Goal: Find specific page/section: Find specific page/section

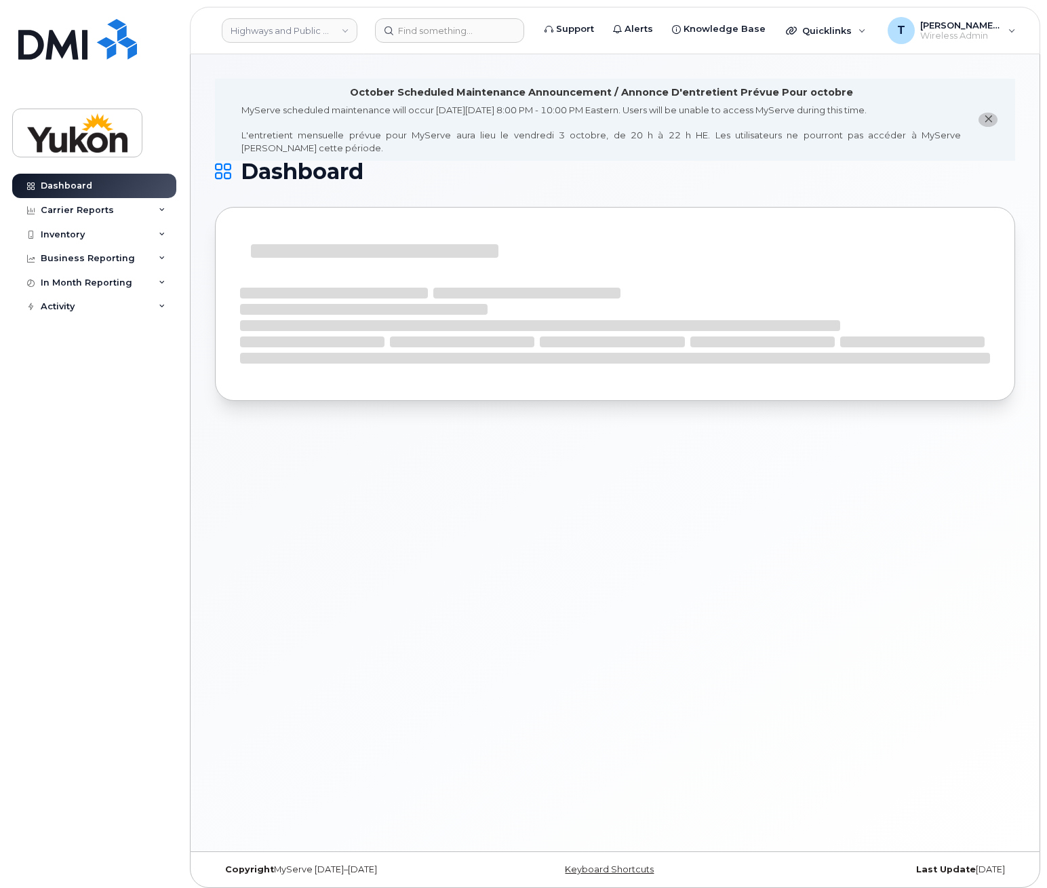
click at [990, 115] on icon "close notification" at bounding box center [988, 119] width 9 height 9
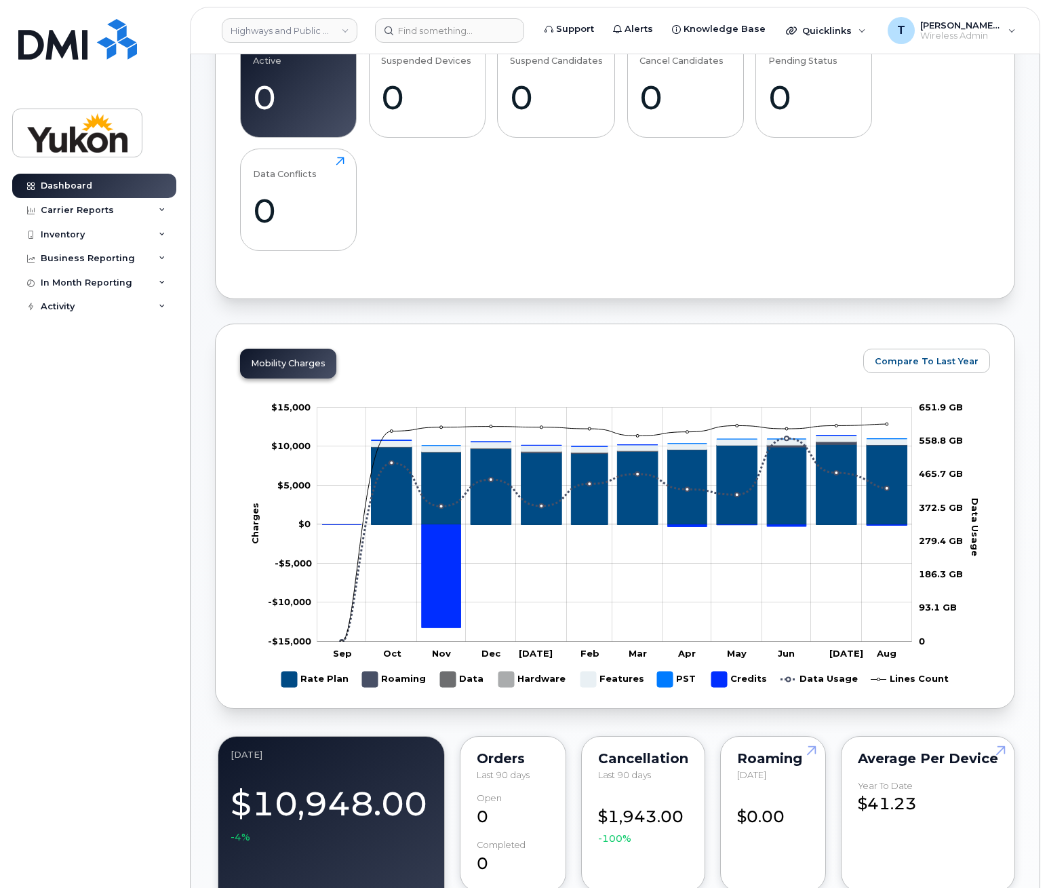
scroll to position [203, 0]
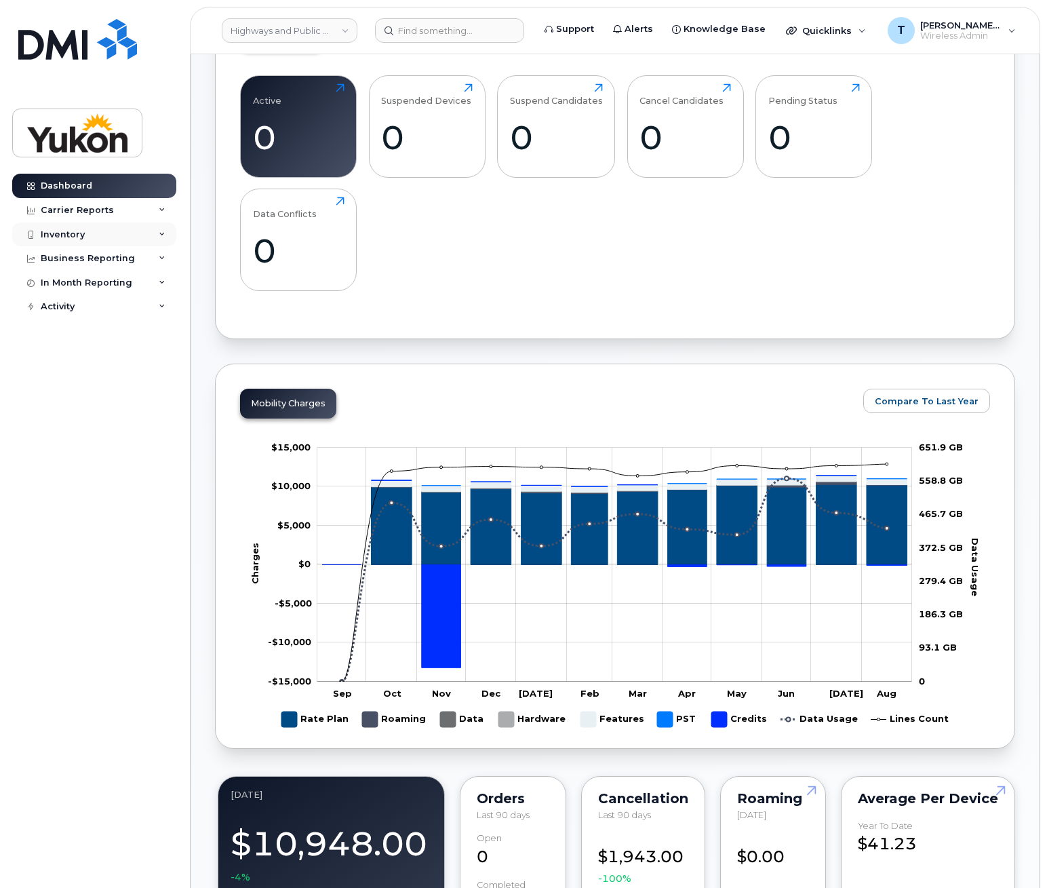
click at [162, 230] on div "Inventory" at bounding box center [94, 234] width 164 height 24
click at [129, 266] on link "Mobility Devices" at bounding box center [106, 259] width 140 height 26
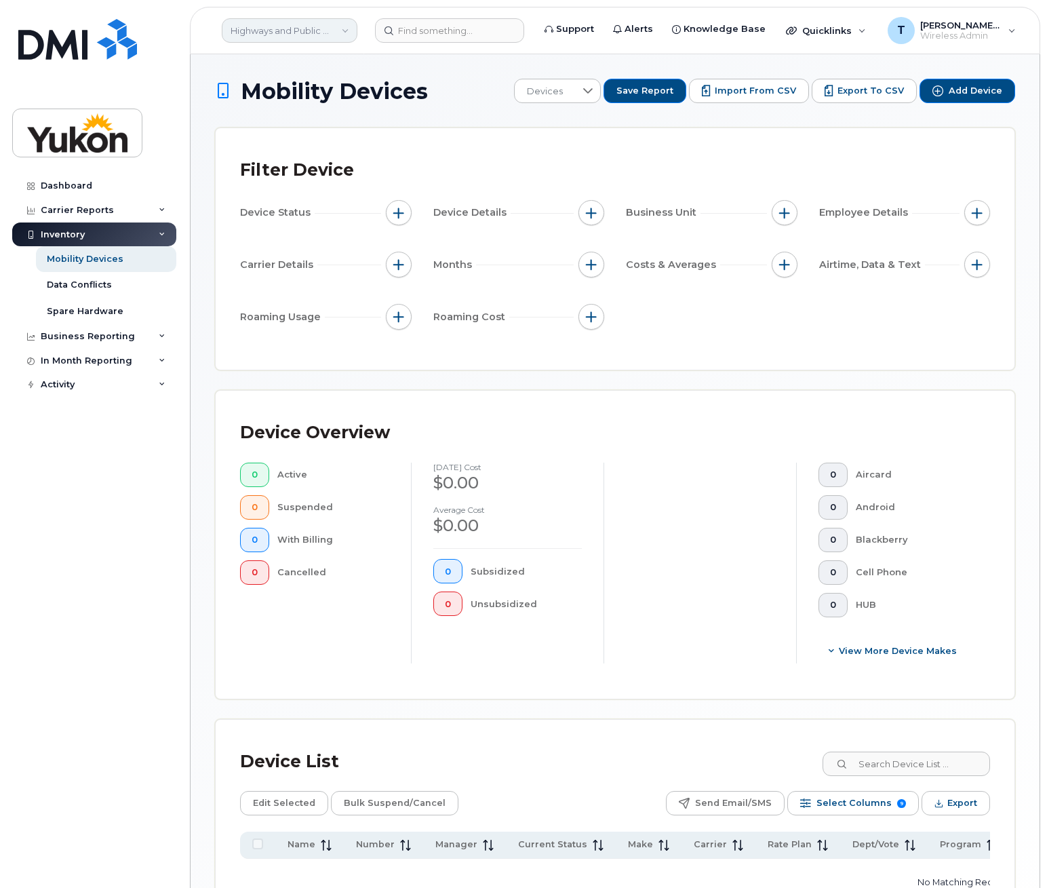
click at [341, 32] on link "Highways and Public Works (YTG)" at bounding box center [290, 30] width 136 height 24
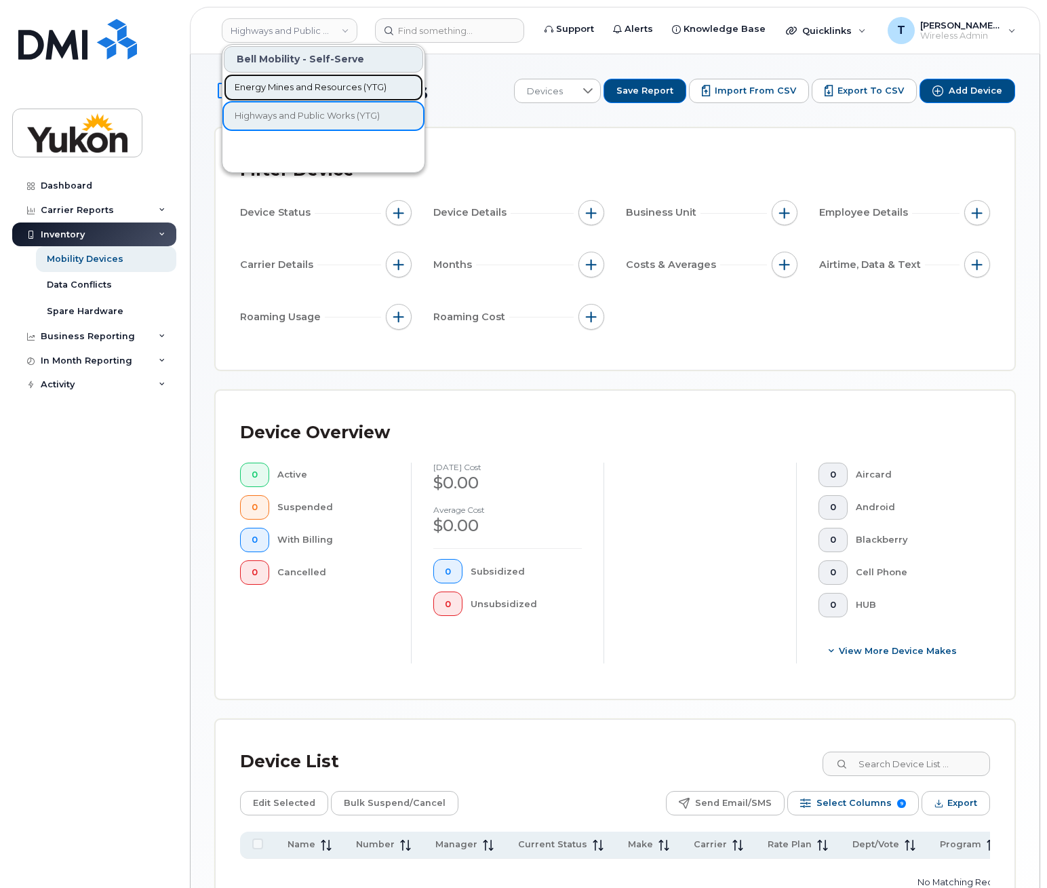
click at [316, 90] on span "Energy Mines and Resources (YTG)" at bounding box center [311, 88] width 152 height 14
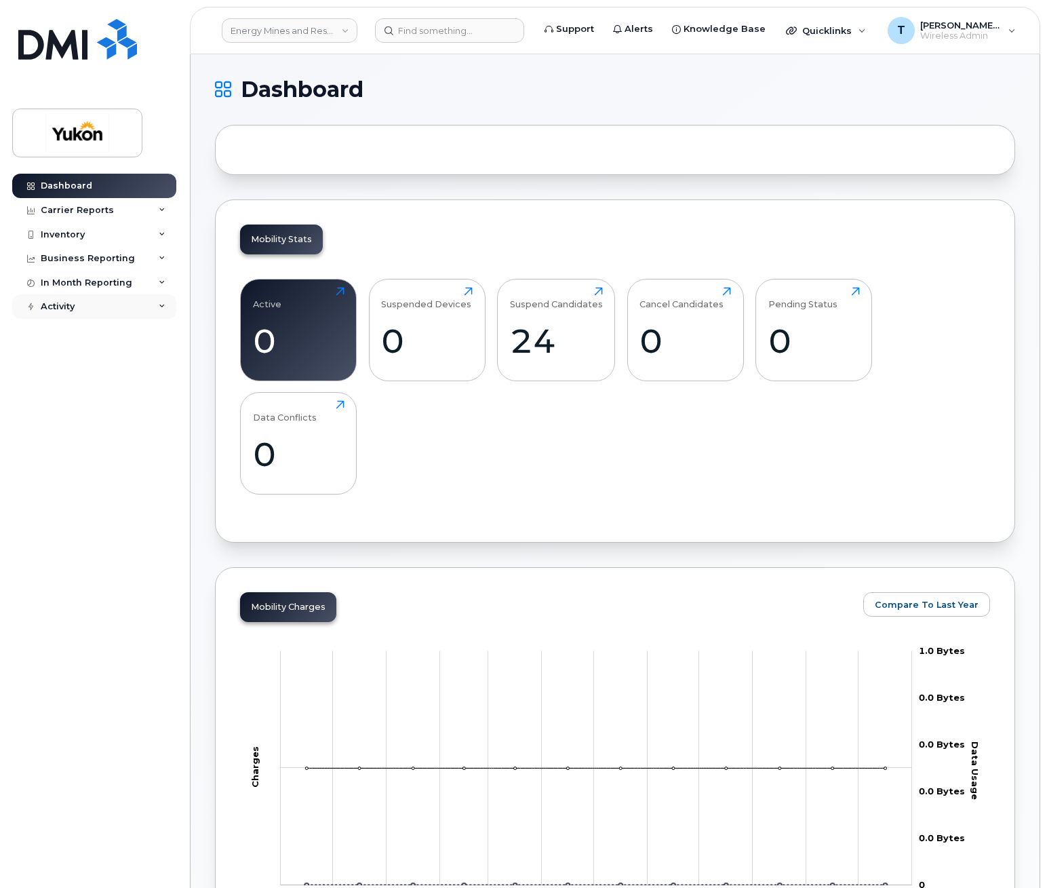
click at [158, 303] on div "Activity" at bounding box center [94, 306] width 164 height 24
click at [536, 332] on div "24" at bounding box center [556, 341] width 93 height 40
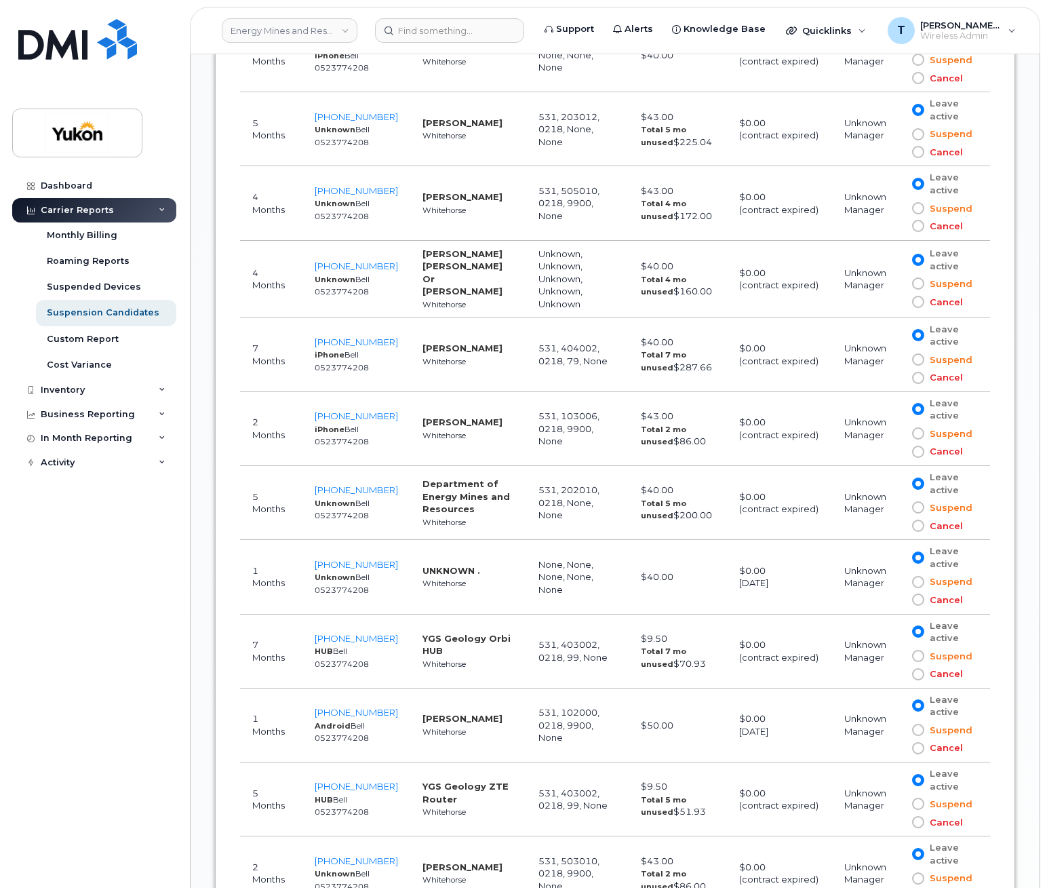
scroll to position [1085, 0]
click at [281, 718] on td "1 Months" at bounding box center [271, 723] width 62 height 74
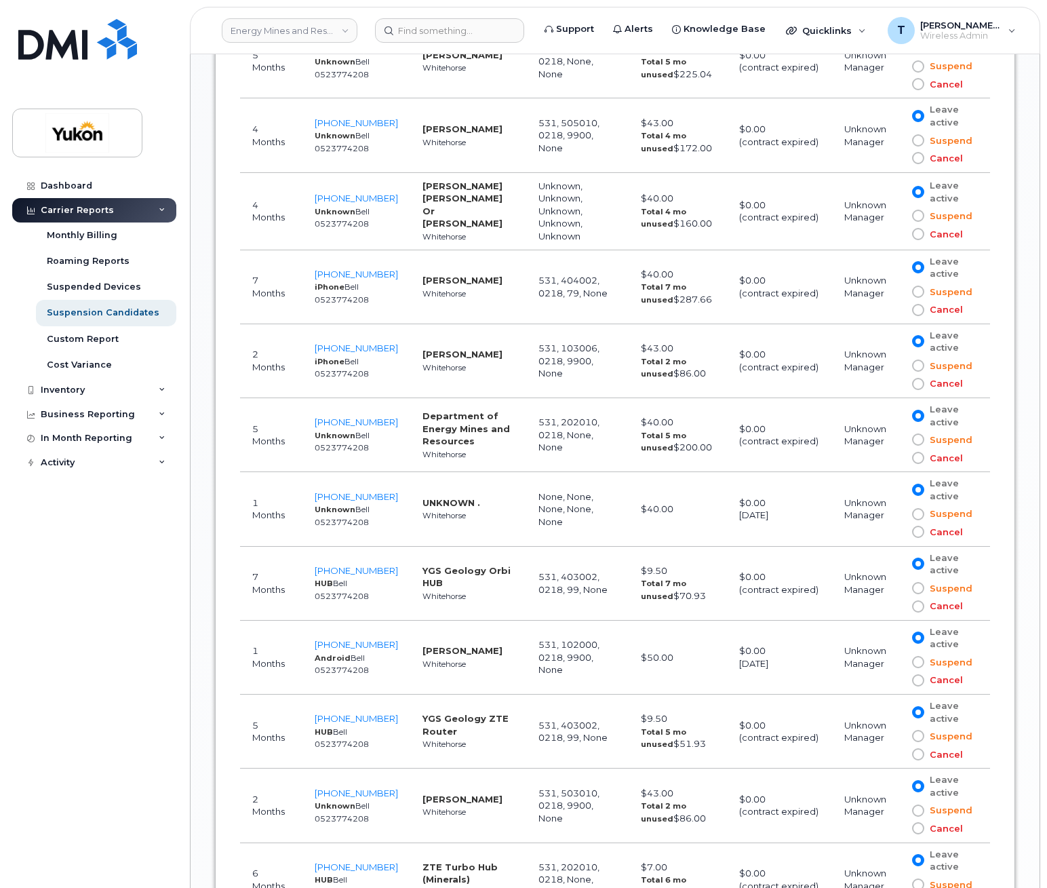
scroll to position [1153, 0]
